Goal: Check status: Check status

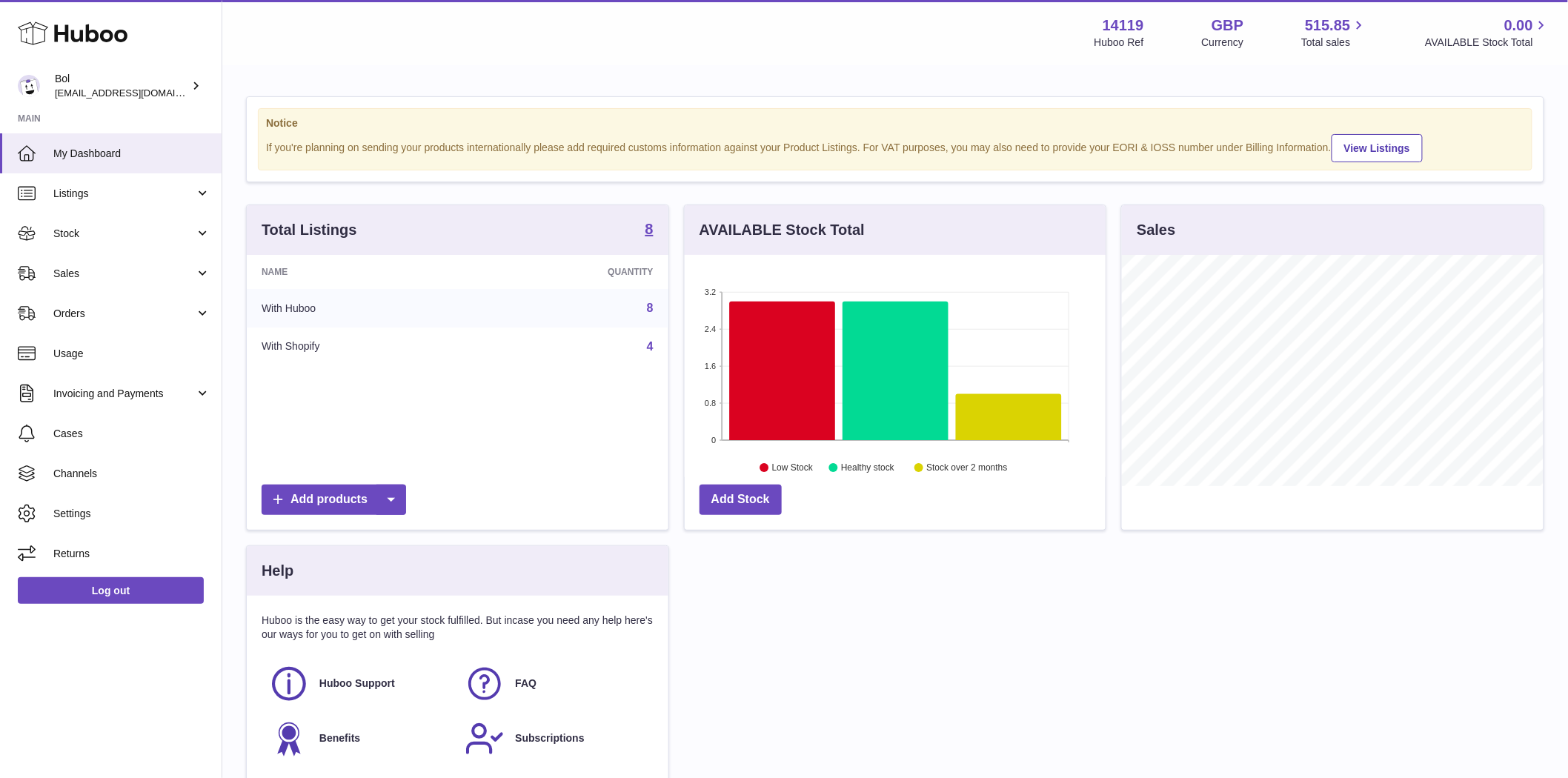
scroll to position [231, 421]
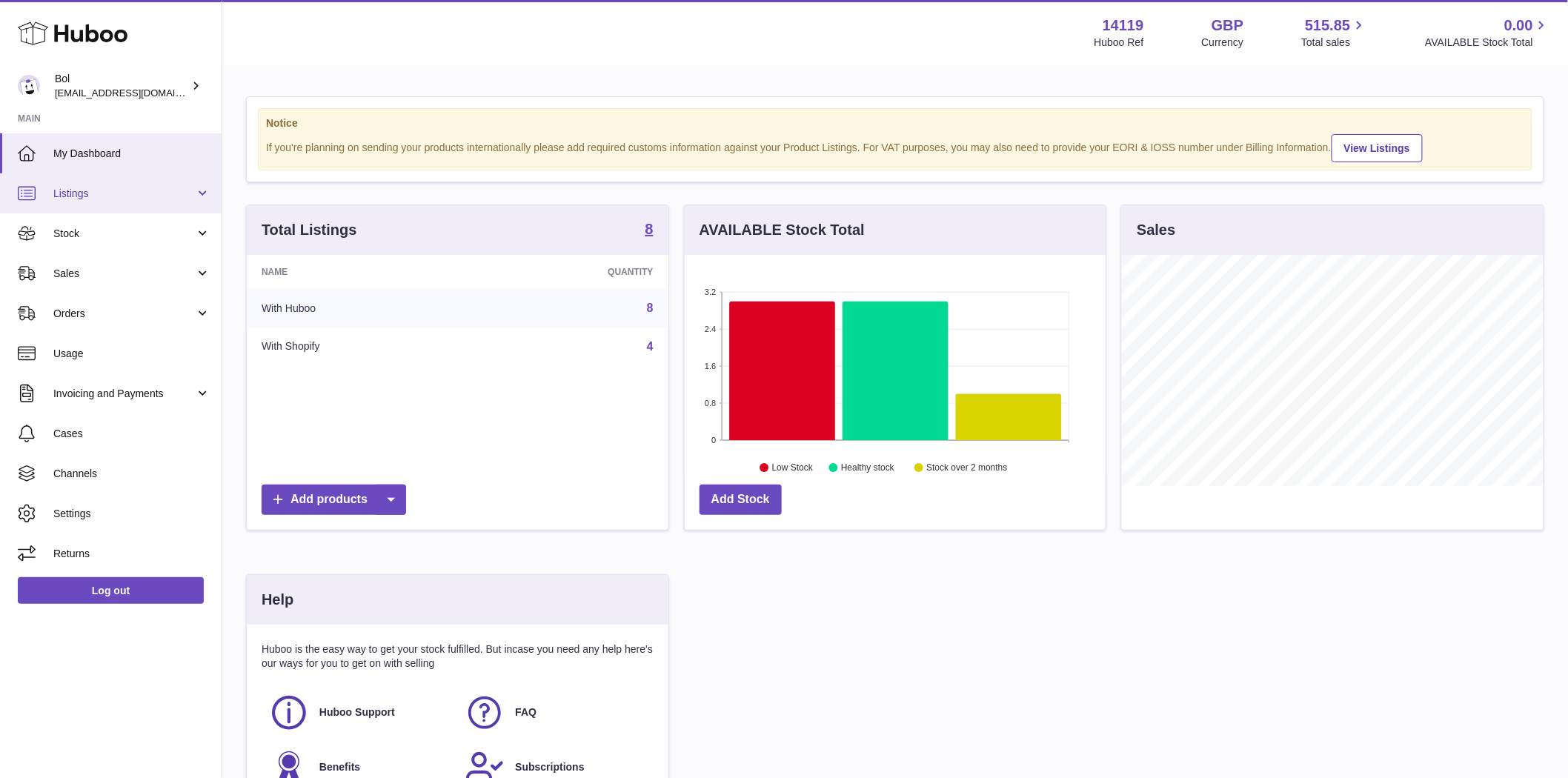
click at [79, 198] on span "Listings" at bounding box center [124, 194] width 142 height 14
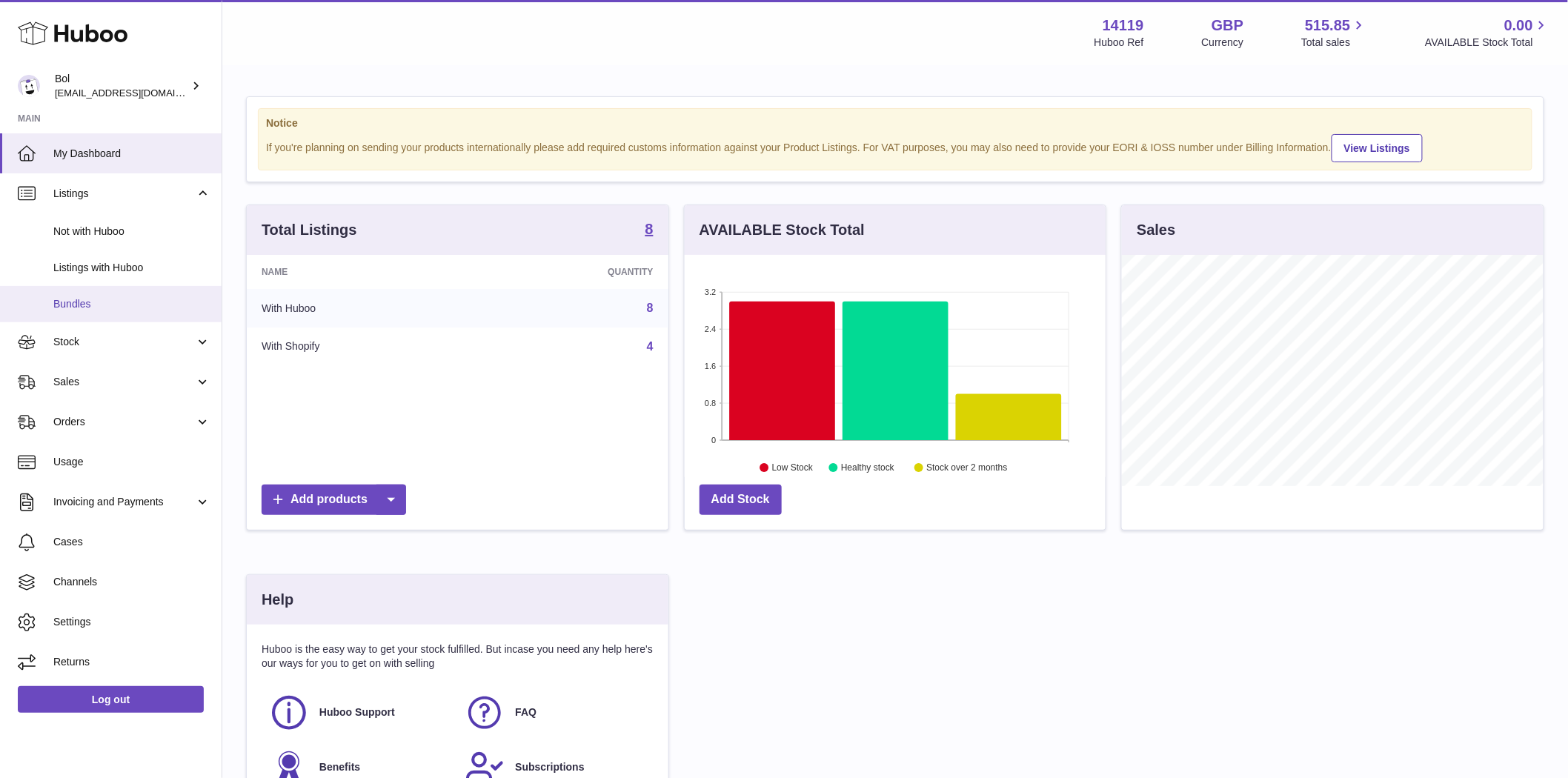
click at [90, 310] on span "Bundles" at bounding box center [132, 304] width 157 height 14
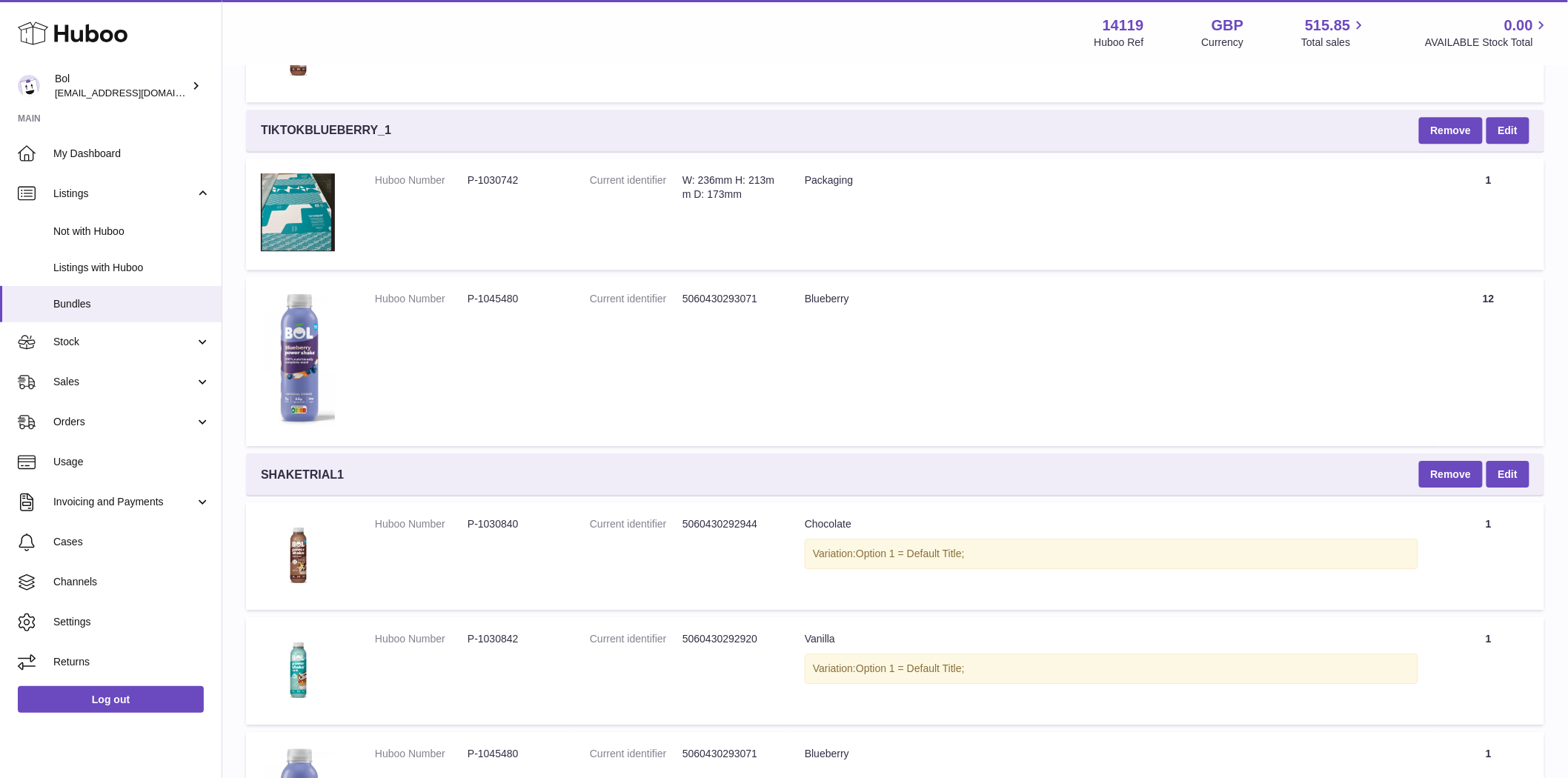
scroll to position [1971, 0]
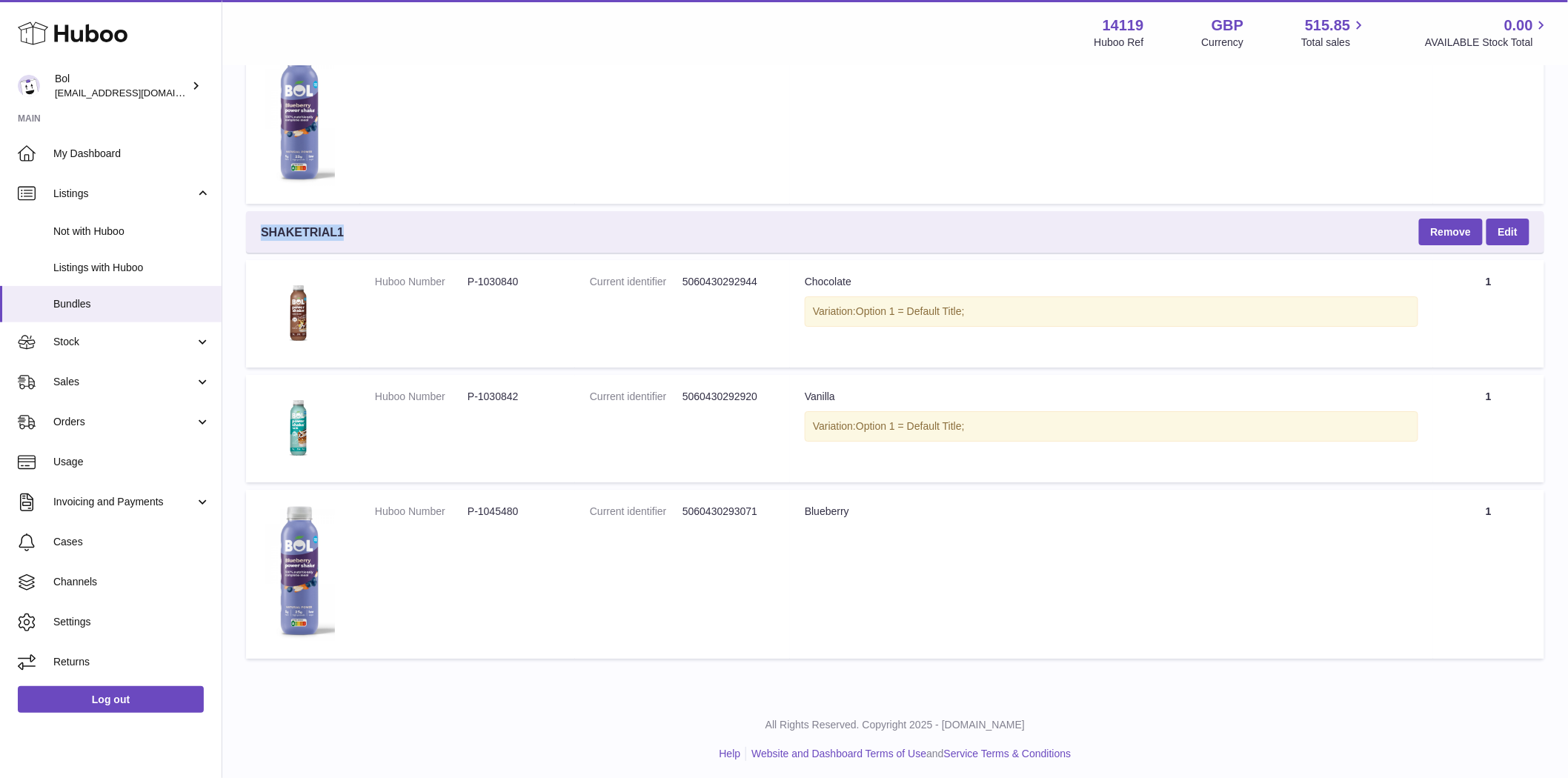
drag, startPoint x: 345, startPoint y: 241, endPoint x: 255, endPoint y: 237, distance: 90.1
click at [255, 237] on div "SHAKETRIAL1 Remove Edit" at bounding box center [895, 232] width 1299 height 42
copy span "SHAKETRIAL1"
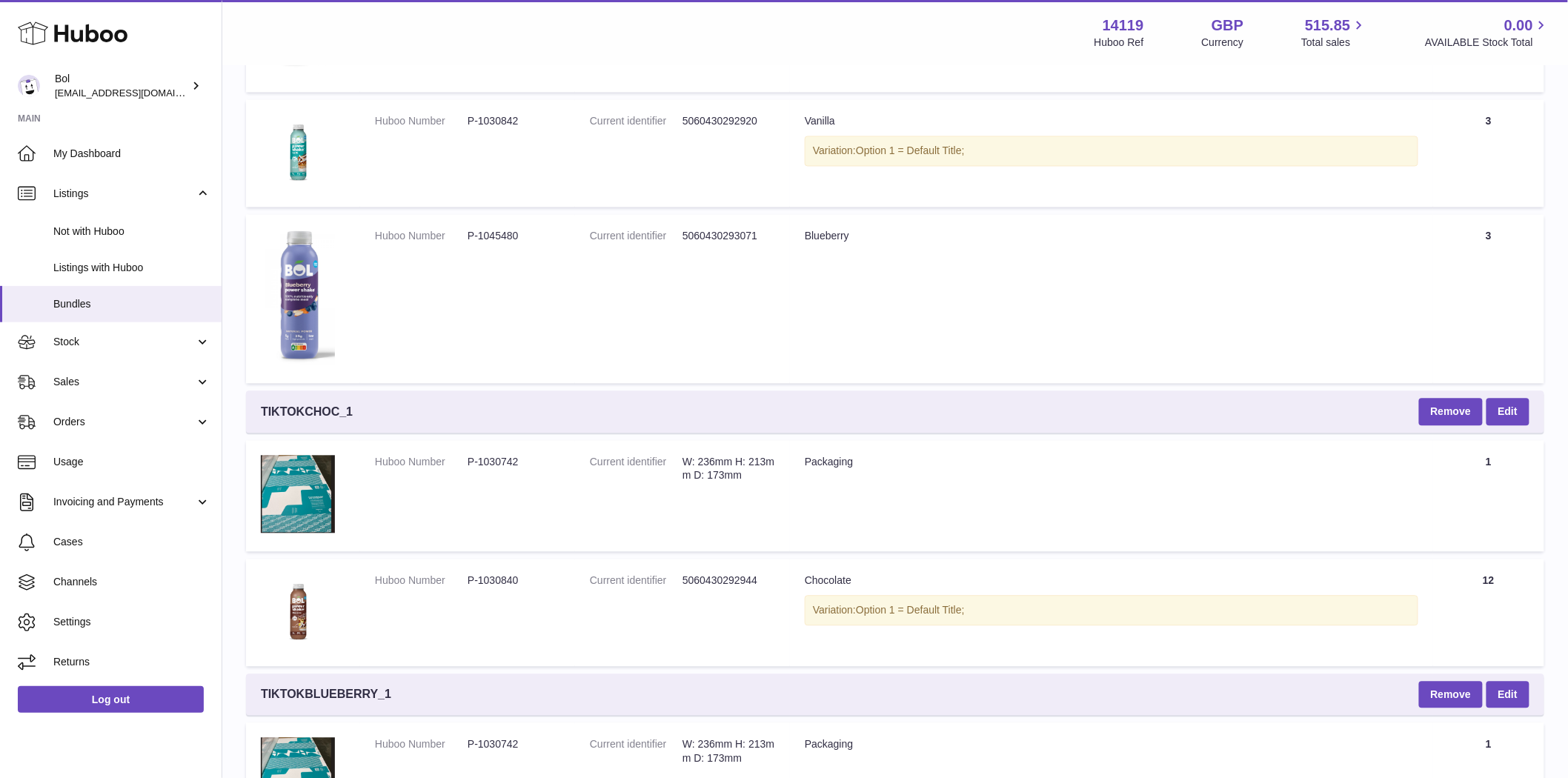
scroll to position [736, 0]
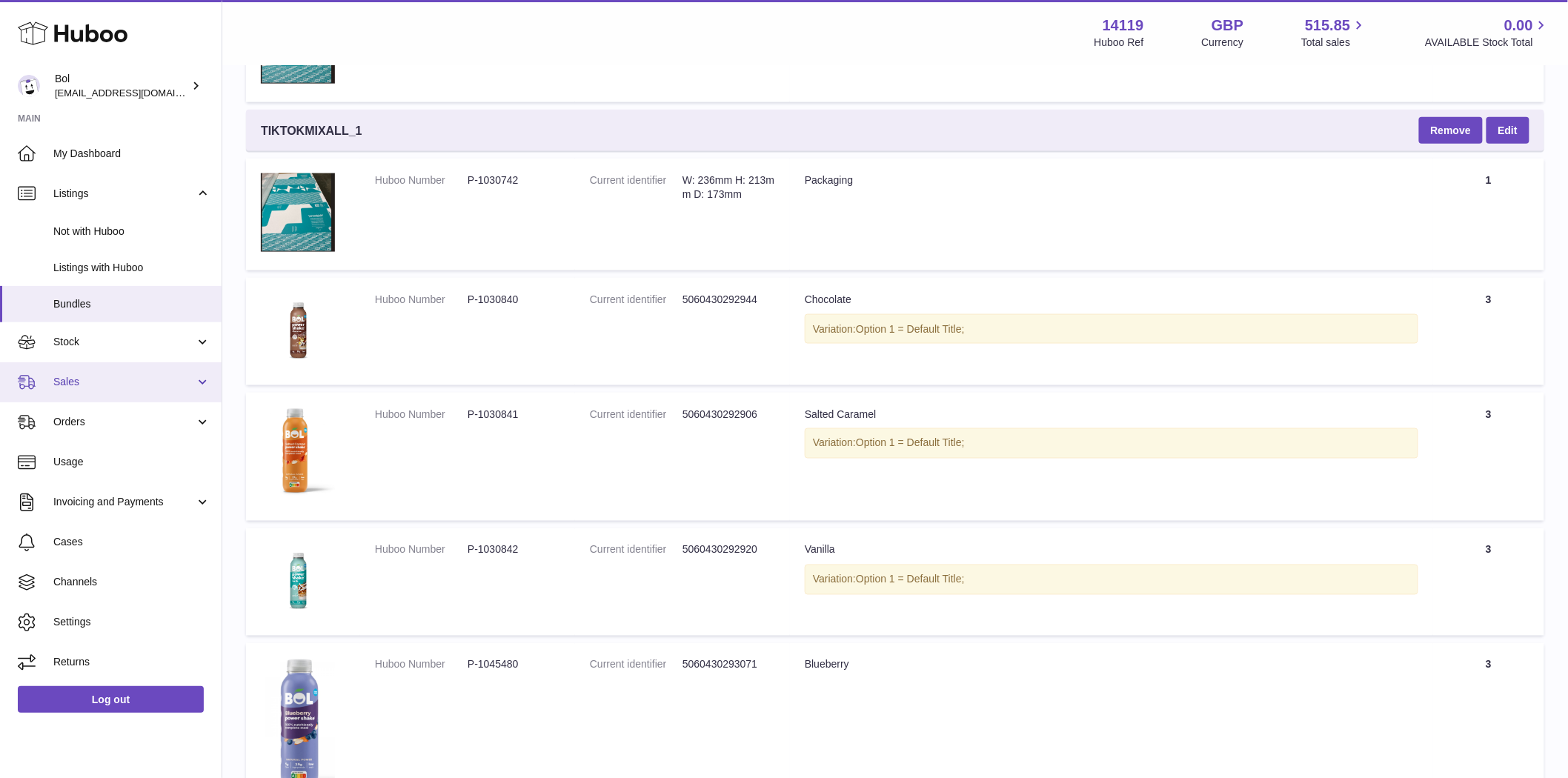
click at [76, 386] on span "Sales" at bounding box center [124, 382] width 142 height 14
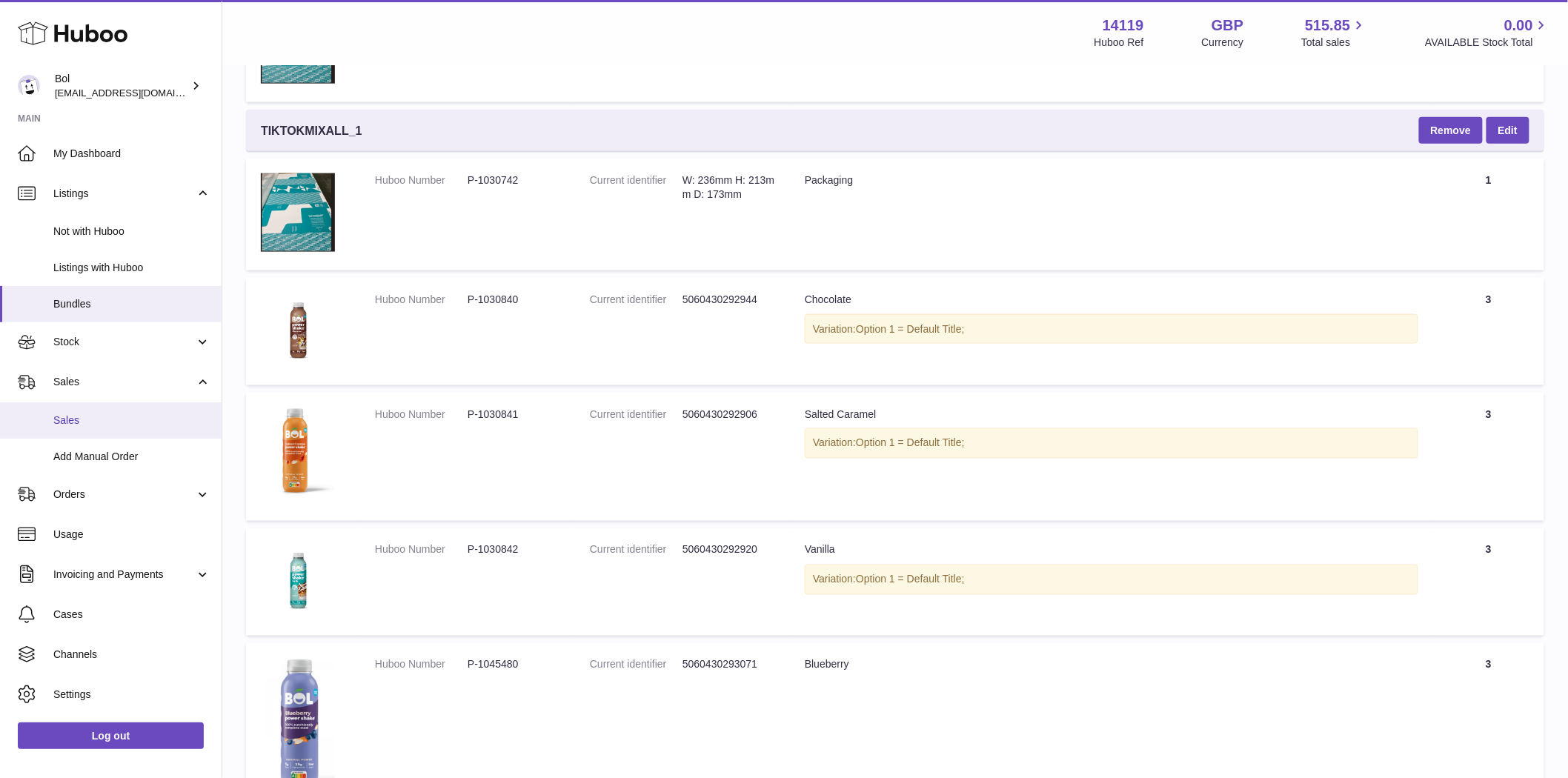
click at [94, 410] on link "Sales" at bounding box center [110, 420] width 221 height 36
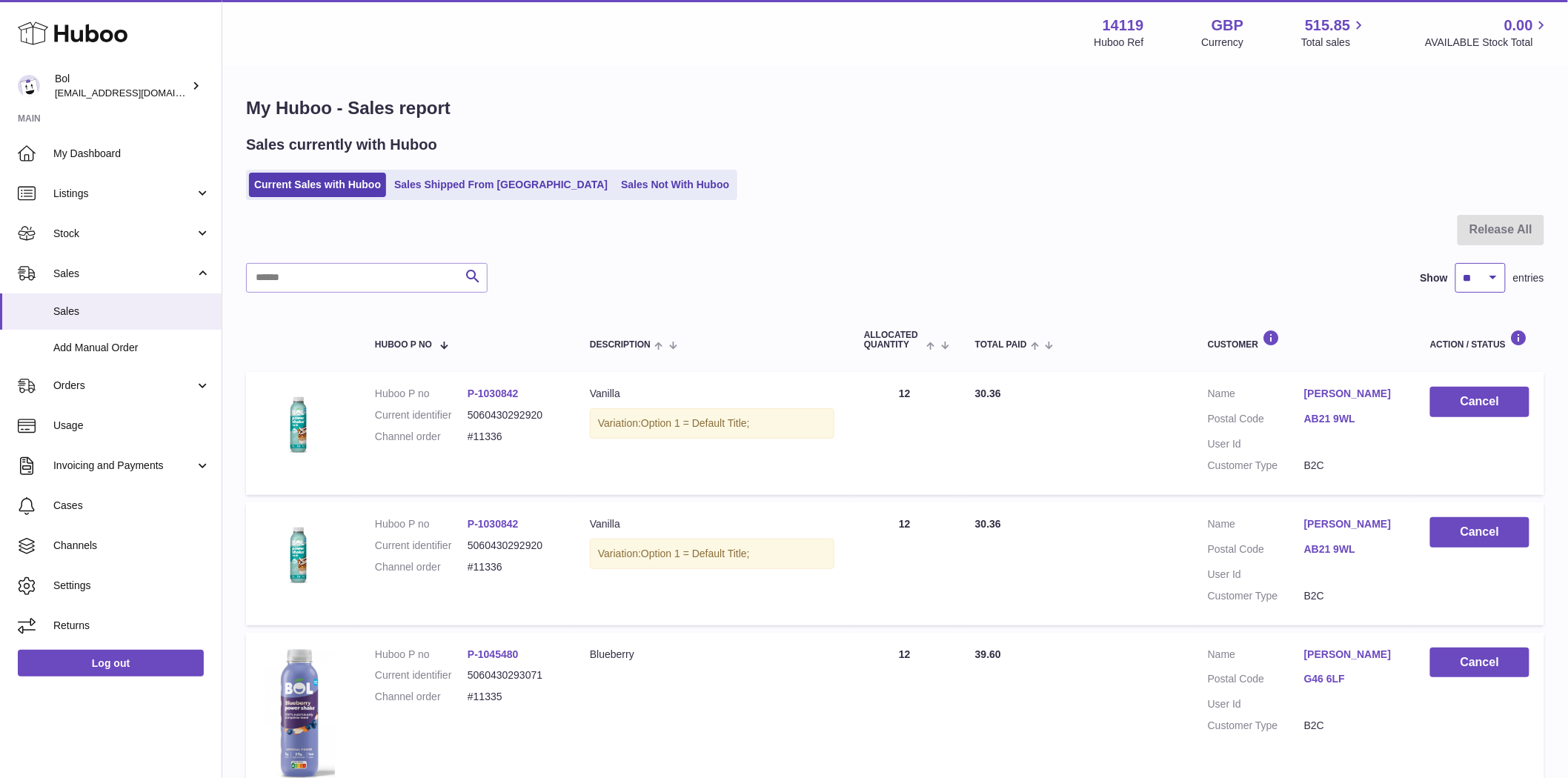
drag, startPoint x: 1489, startPoint y: 278, endPoint x: 1485, endPoint y: 285, distance: 8.1
click at [1489, 278] on select "** ** ** ***" at bounding box center [1480, 278] width 50 height 29
select select "**"
click at [1455, 263] on select "** ** ** ***" at bounding box center [1480, 278] width 50 height 29
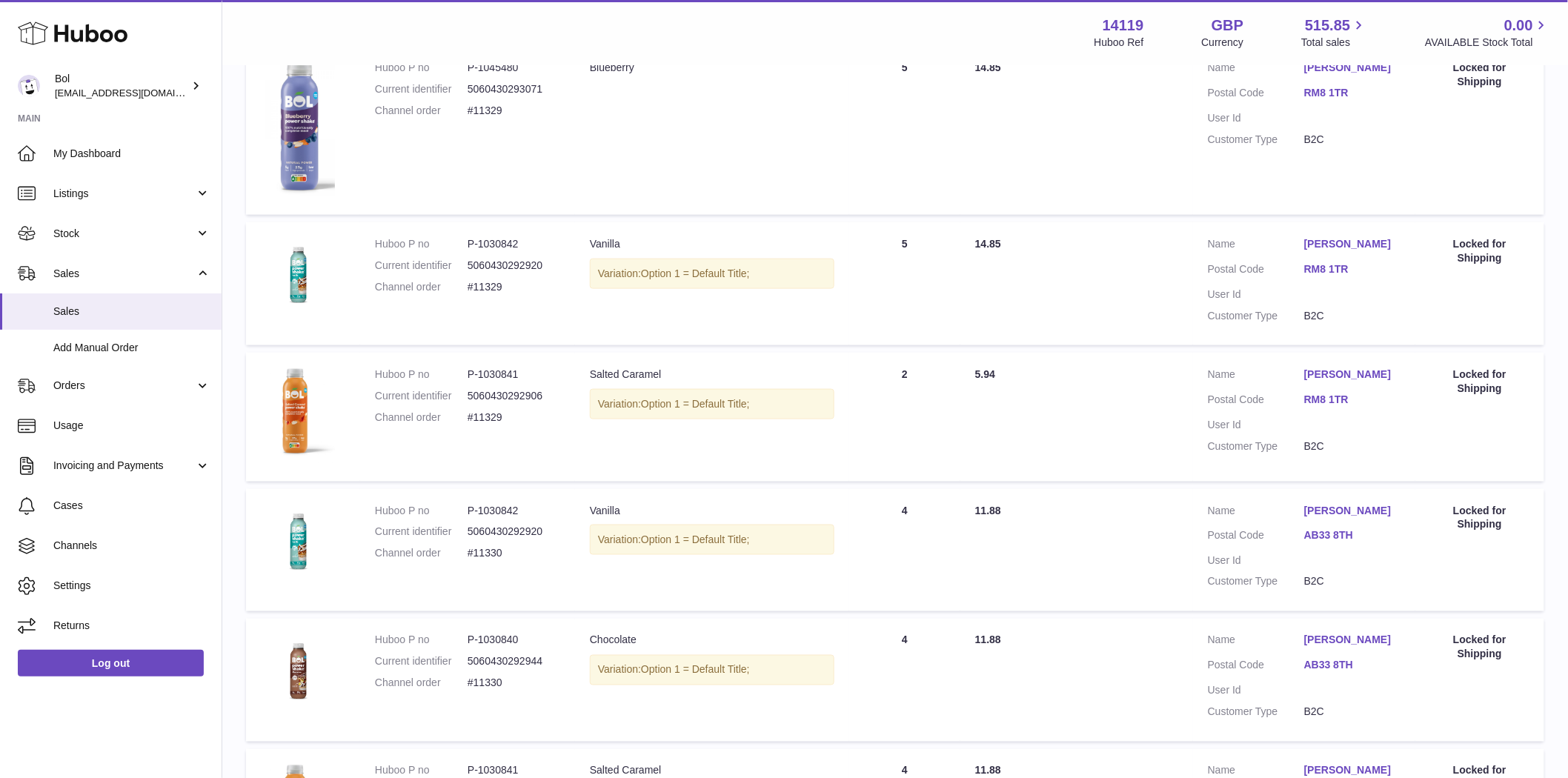
scroll to position [3306, 0]
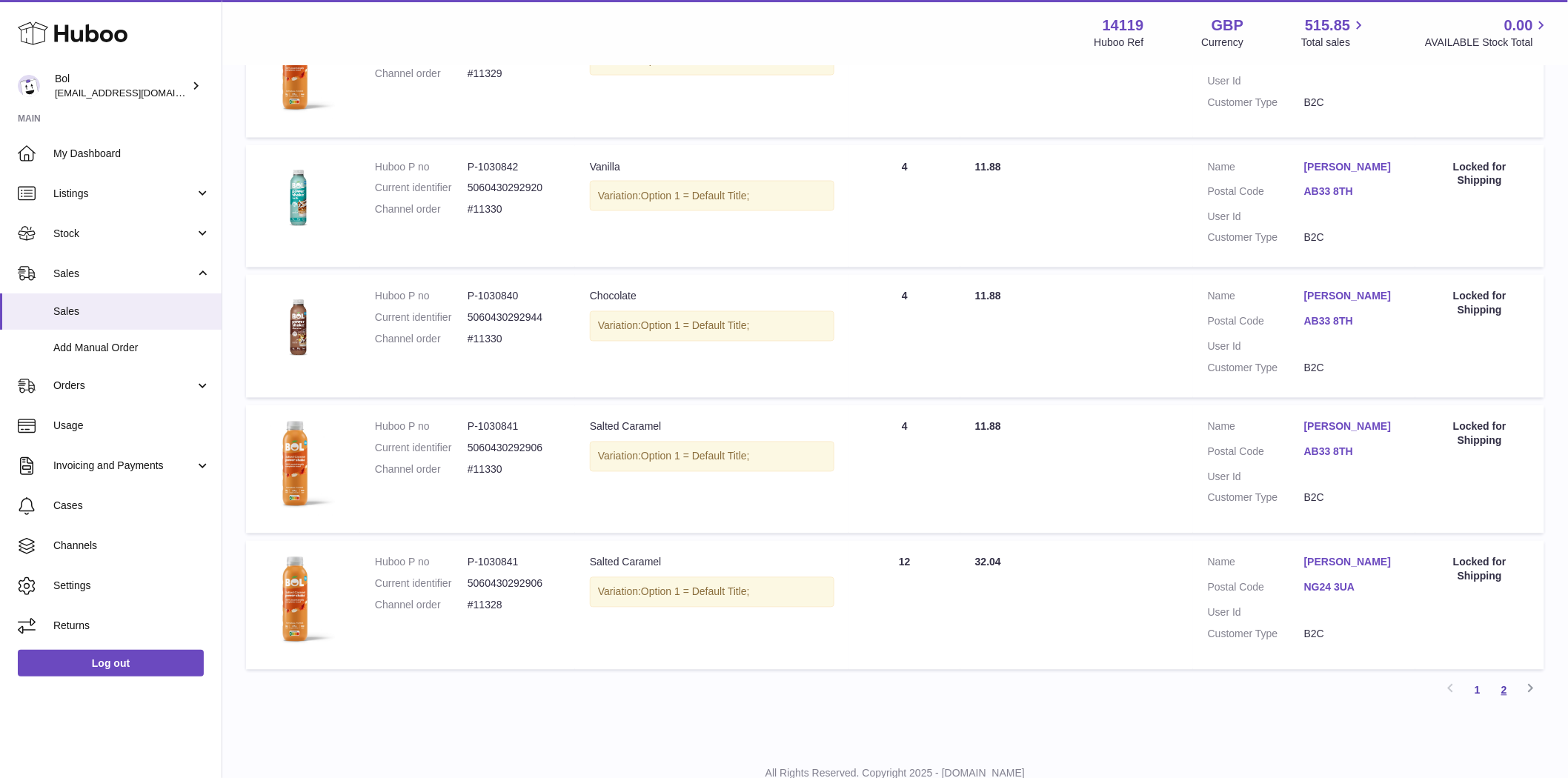
click at [1508, 677] on link "2" at bounding box center [1504, 690] width 27 height 27
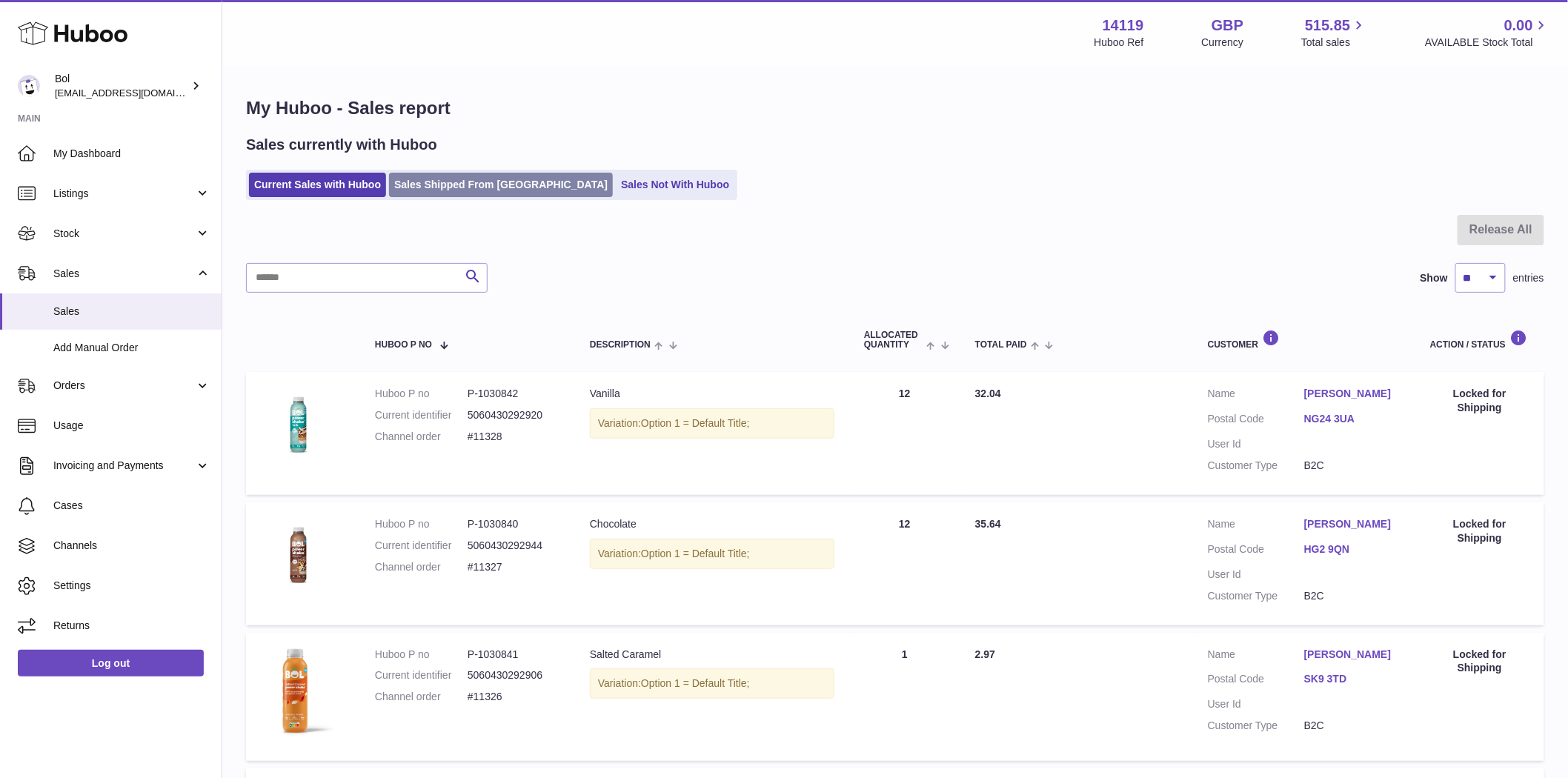
click at [464, 196] on link "Sales Shipped From [GEOGRAPHIC_DATA]" at bounding box center [501, 185] width 224 height 25
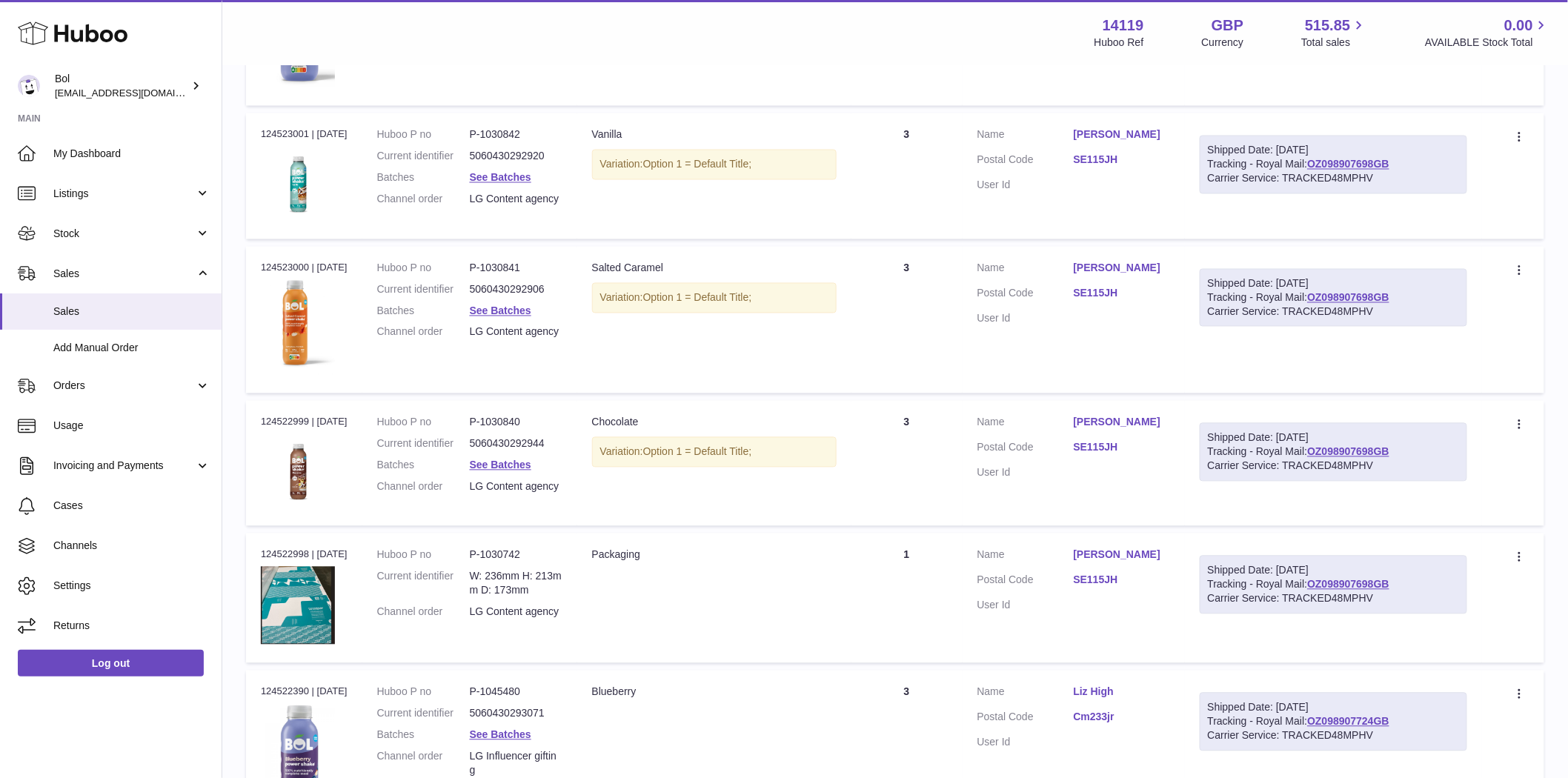
scroll to position [1294, 0]
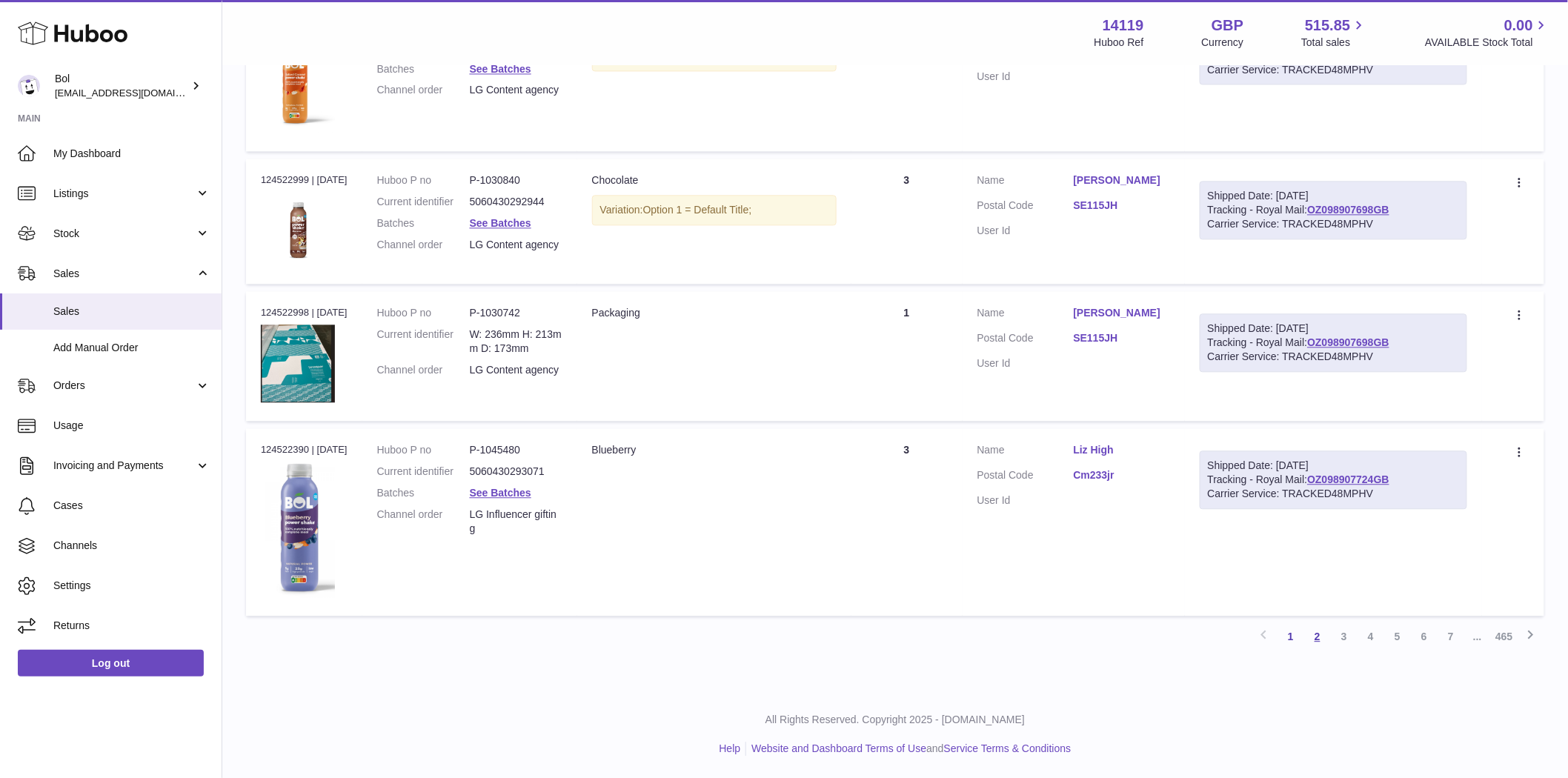
click at [1310, 642] on link "2" at bounding box center [1317, 636] width 27 height 27
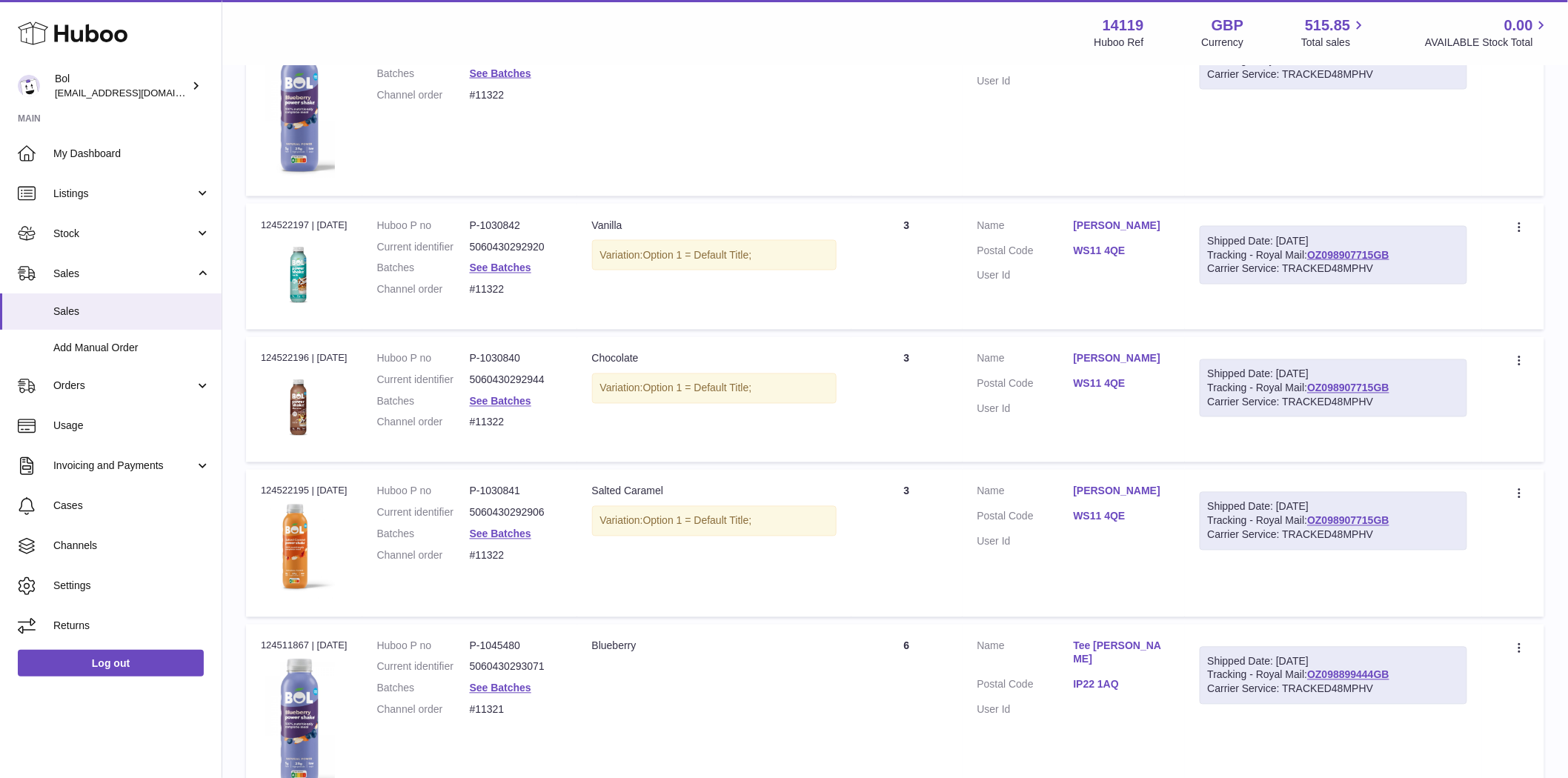
scroll to position [1232, 0]
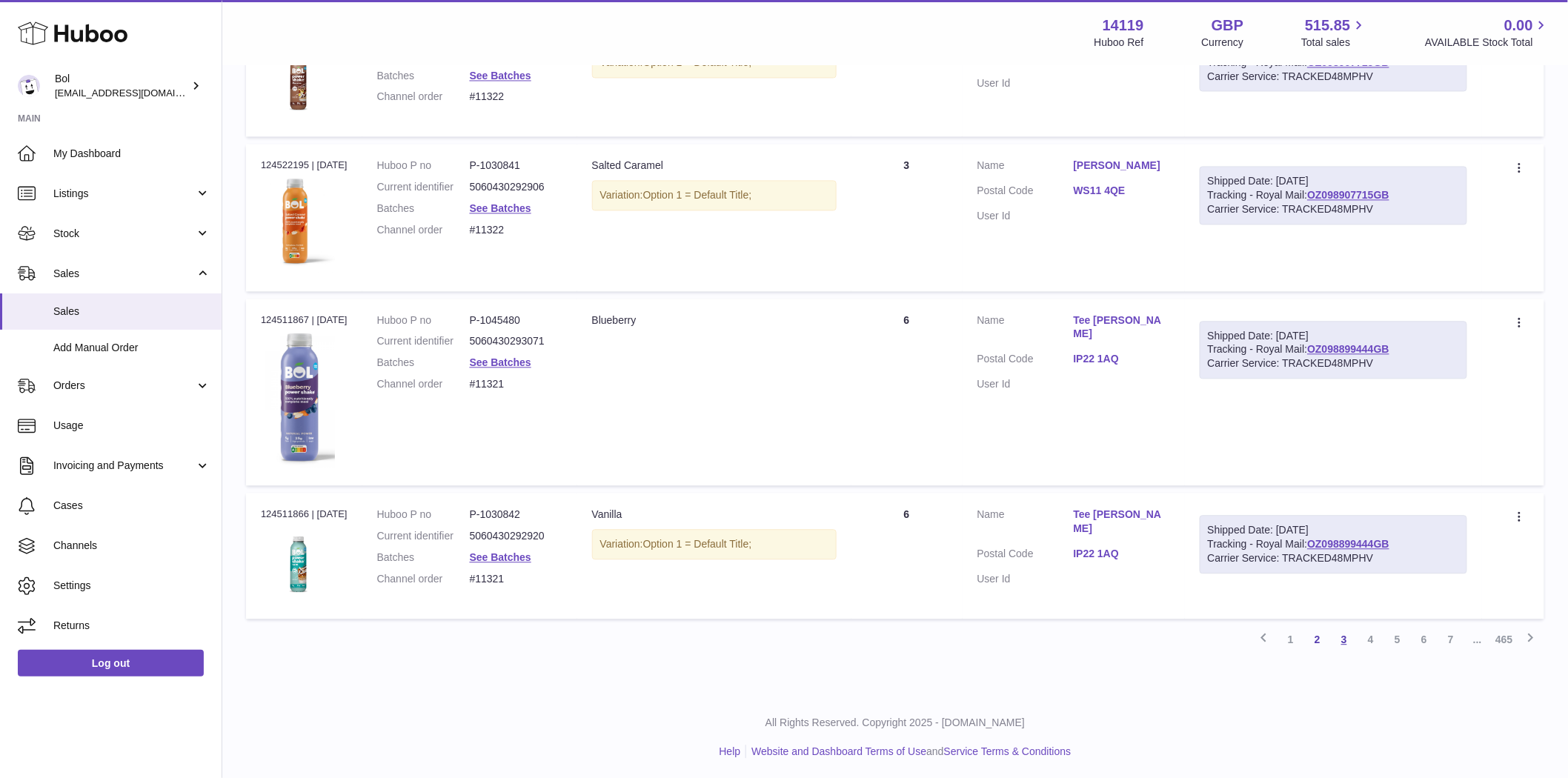
click at [1342, 645] on link "3" at bounding box center [1344, 639] width 27 height 27
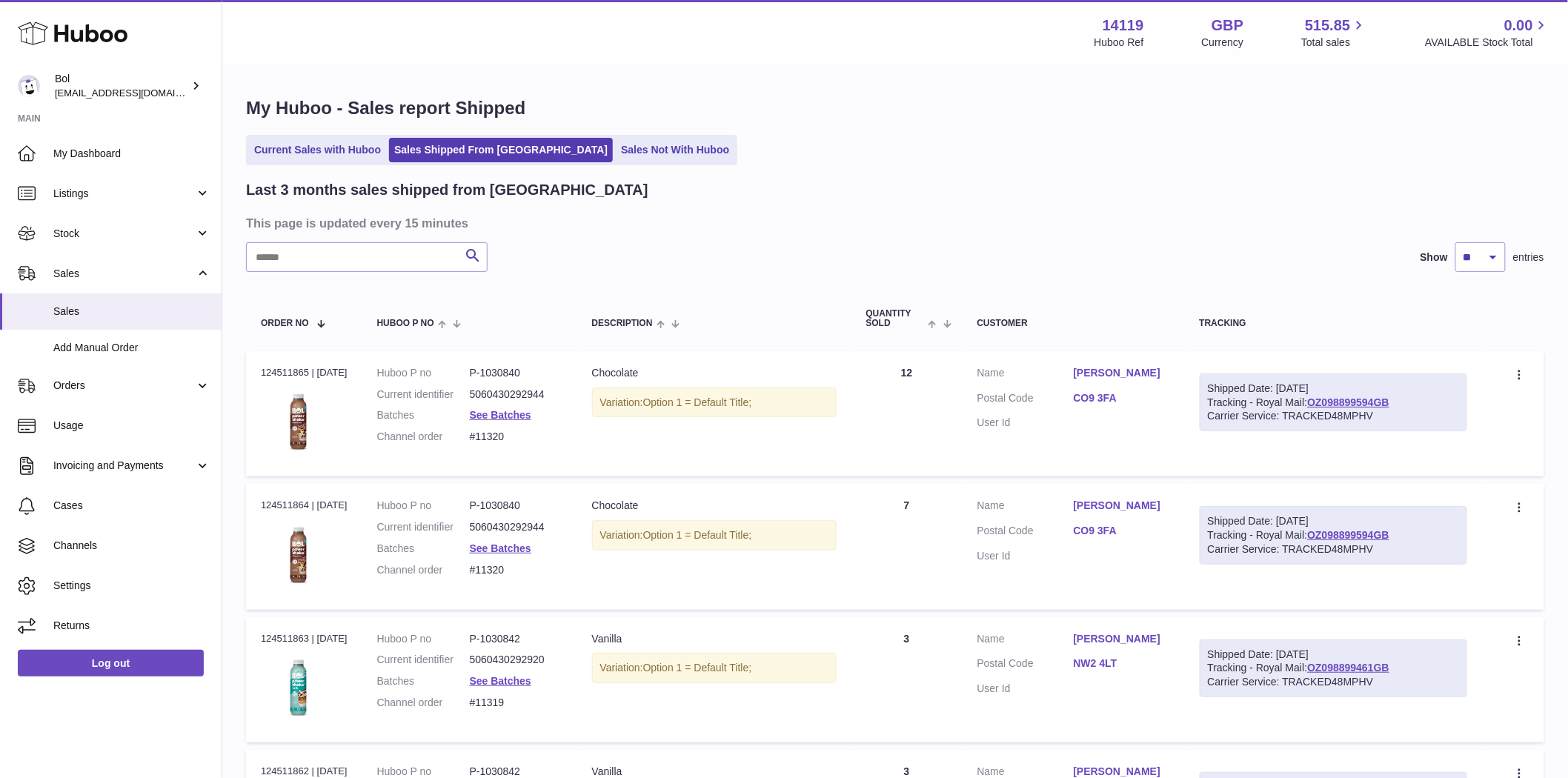
scroll to position [1137, 0]
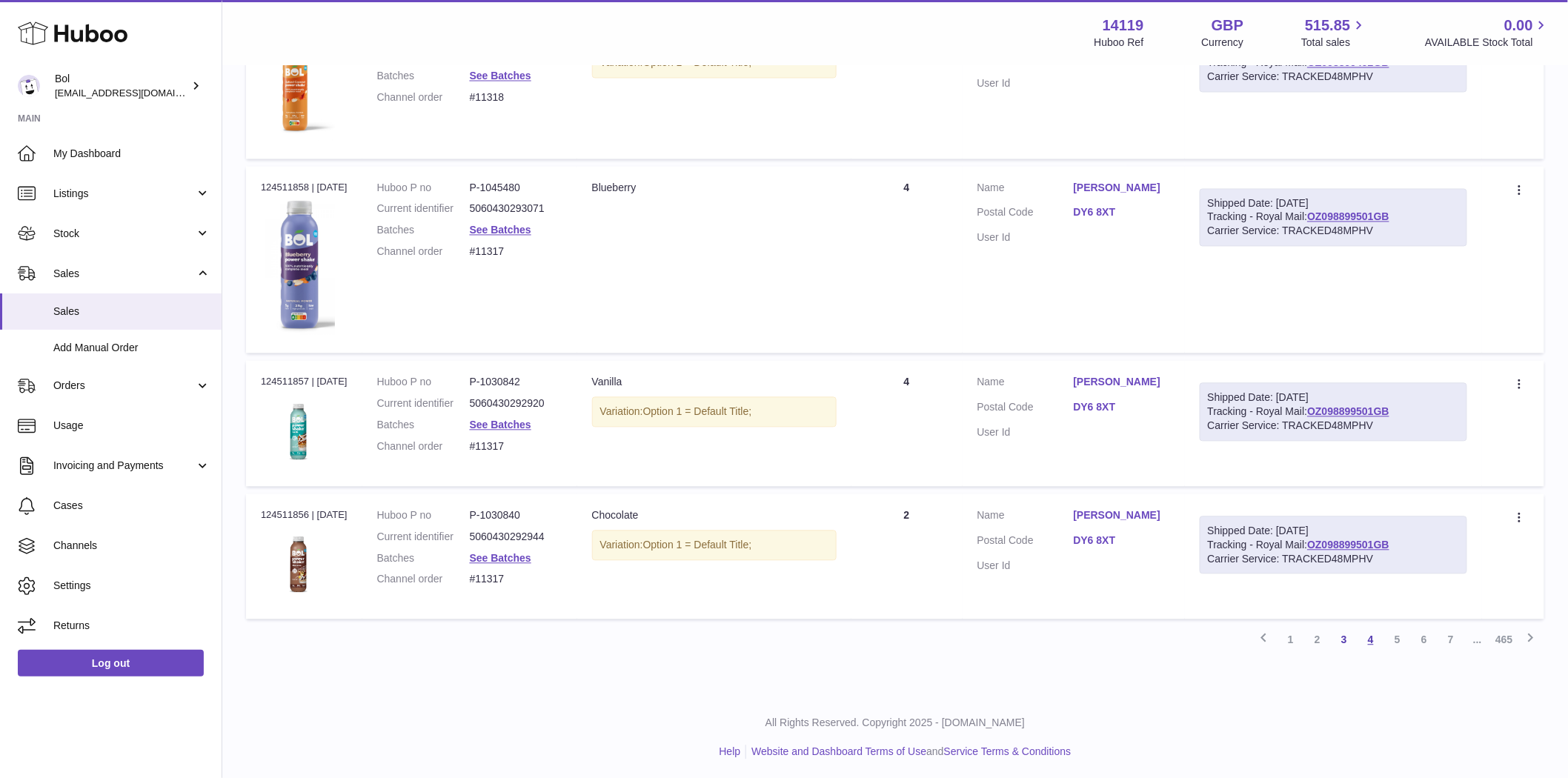
click at [1379, 643] on link "4" at bounding box center [1371, 640] width 27 height 27
